Goal: Find specific page/section: Find specific page/section

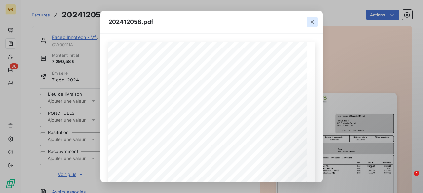
click at [312, 22] on icon "button" at bounding box center [311, 21] width 3 height 3
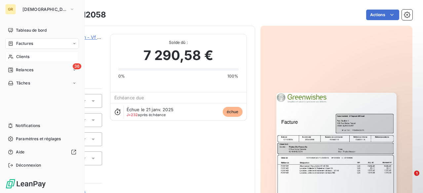
click at [18, 55] on span "Clients" at bounding box center [22, 57] width 13 height 6
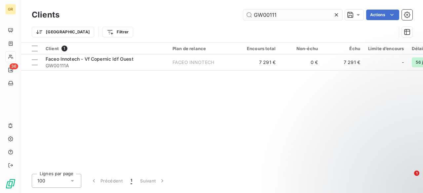
click at [295, 19] on input "GW00111" at bounding box center [292, 15] width 99 height 11
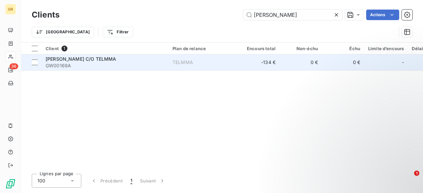
type input "[PERSON_NAME]"
click at [99, 59] on span "[PERSON_NAME] C/O TELMMA" at bounding box center [81, 59] width 71 height 6
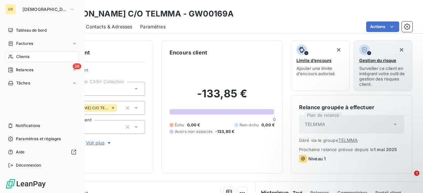
click at [13, 56] on div "Clients" at bounding box center [42, 57] width 74 height 11
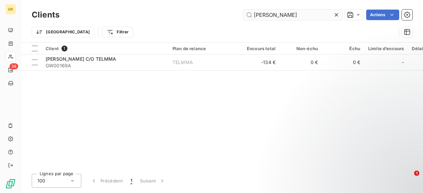
click at [254, 15] on input "[PERSON_NAME]" at bounding box center [292, 15] width 99 height 11
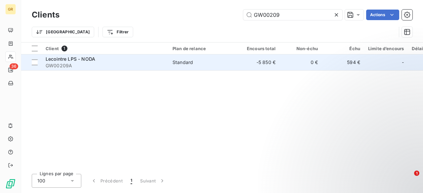
type input "GW00209"
click at [73, 59] on span "Lecointre LPS - NODA" at bounding box center [71, 59] width 50 height 6
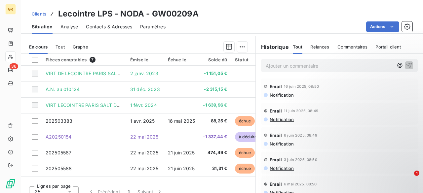
scroll to position [131, 0]
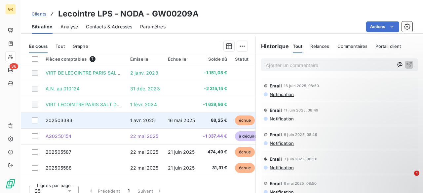
click at [106, 124] on td "202503383" at bounding box center [84, 121] width 85 height 16
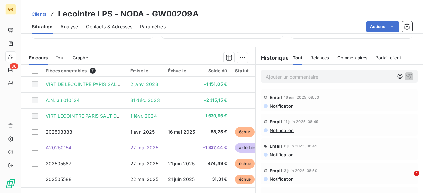
scroll to position [120, 0]
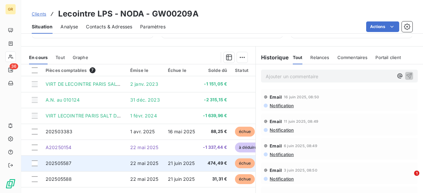
click at [99, 162] on td "202505587" at bounding box center [84, 164] width 85 height 16
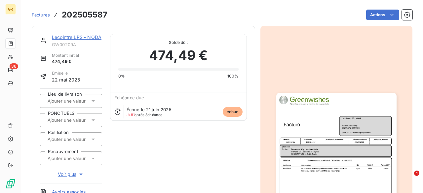
click at [319, 143] on img "button" at bounding box center [336, 178] width 120 height 170
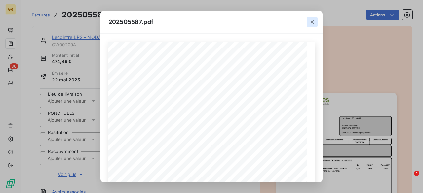
click at [310, 27] on button "button" at bounding box center [312, 22] width 11 height 11
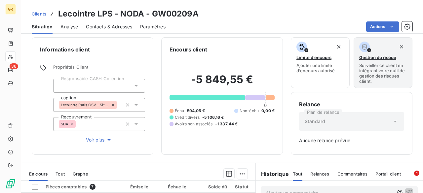
scroll to position [1, 0]
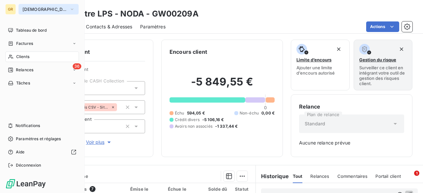
click at [20, 7] on button "[DEMOGRAPHIC_DATA]" at bounding box center [48, 9] width 60 height 11
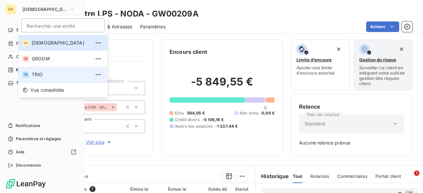
click at [46, 72] on span "TRIO" at bounding box center [61, 74] width 58 height 7
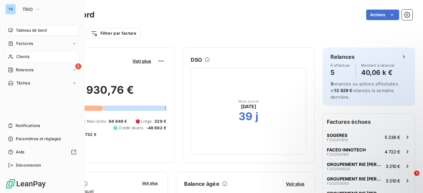
click at [16, 58] on span "Clients" at bounding box center [22, 57] width 13 height 6
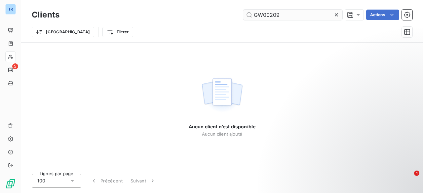
click at [301, 13] on input "GW00209" at bounding box center [292, 15] width 99 height 11
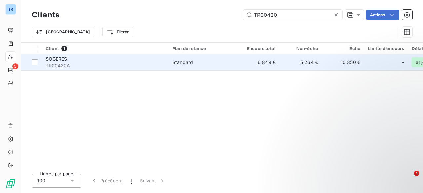
type input "TR00420"
click at [139, 68] on span "TR00420A" at bounding box center [105, 65] width 119 height 7
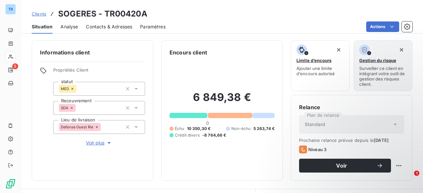
scroll to position [121, 0]
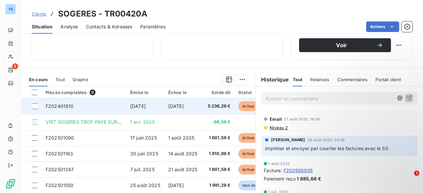
click at [128, 107] on td "[DATE]" at bounding box center [145, 106] width 38 height 16
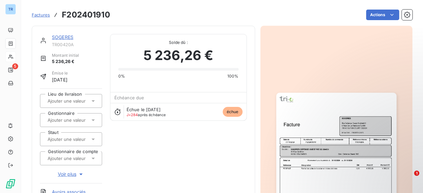
click at [303, 111] on img "button" at bounding box center [336, 178] width 120 height 170
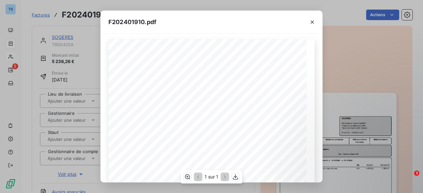
scroll to position [3, 0]
click at [313, 20] on icon "button" at bounding box center [312, 22] width 7 height 7
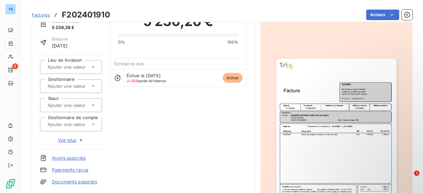
scroll to position [34, 0]
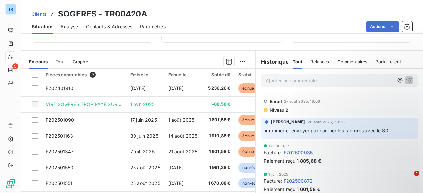
scroll to position [139, 0]
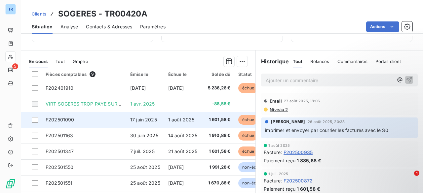
click at [106, 122] on td "F202501090" at bounding box center [84, 120] width 85 height 16
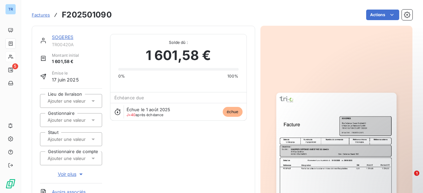
click at [312, 104] on img "button" at bounding box center [336, 178] width 120 height 170
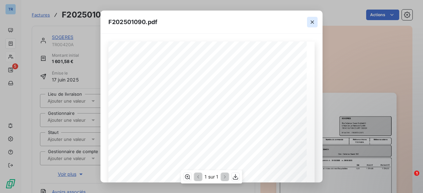
click at [313, 22] on icon "button" at bounding box center [312, 22] width 7 height 7
